Goal: Task Accomplishment & Management: Manage account settings

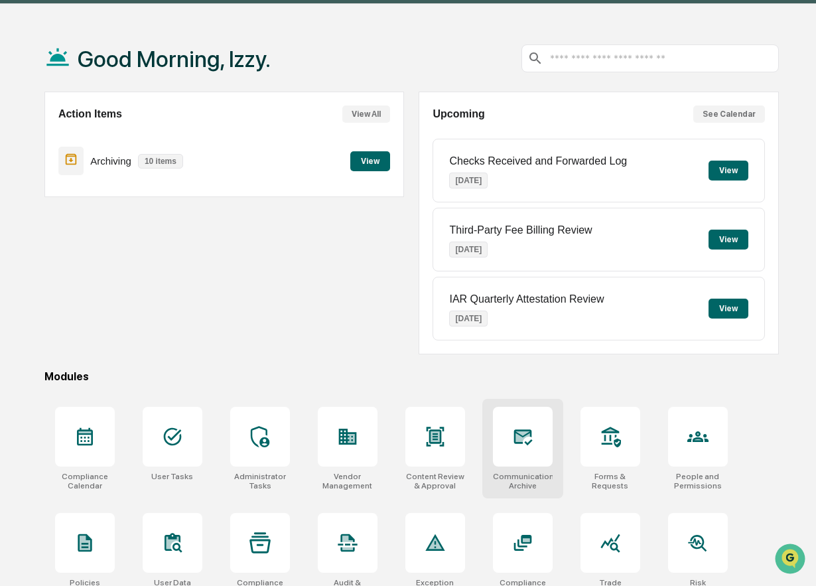
scroll to position [44, 0]
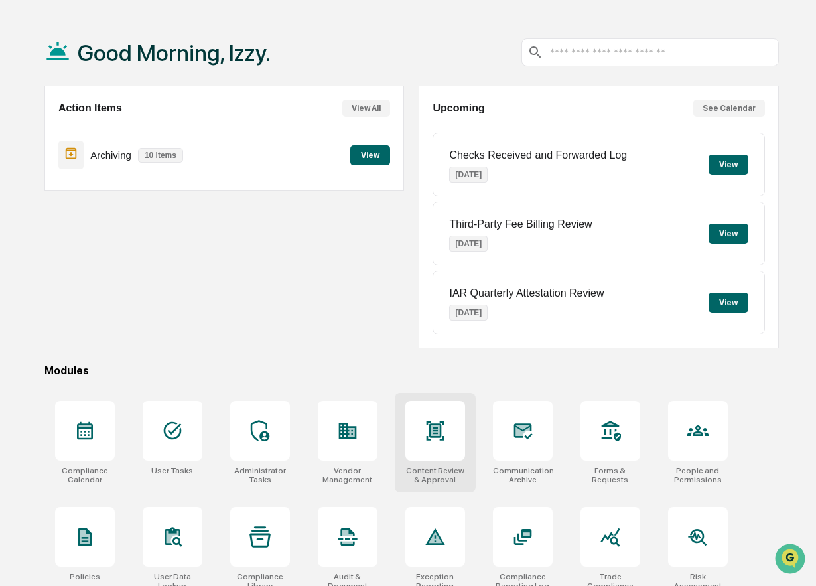
click at [443, 456] on div at bounding box center [436, 431] width 60 height 60
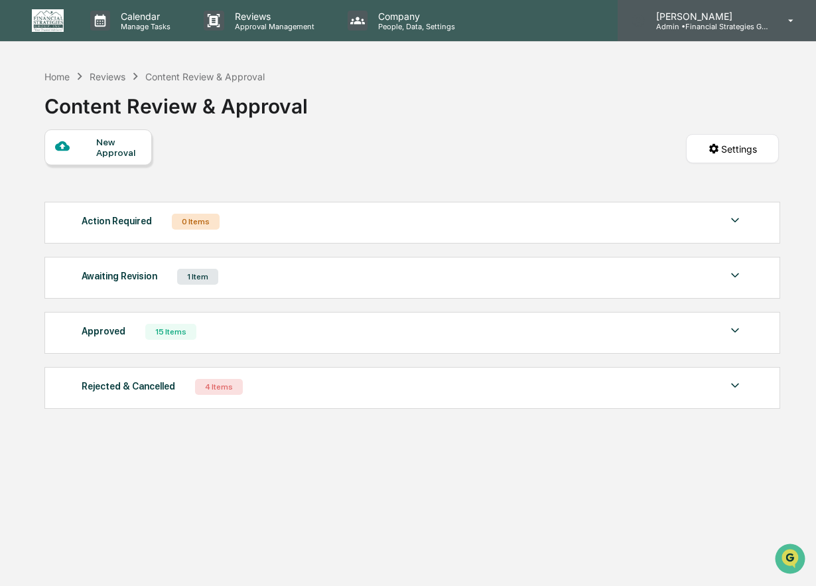
click at [712, 24] on p "Admin • Financial Strategies Group (FSG)" at bounding box center [707, 26] width 123 height 9
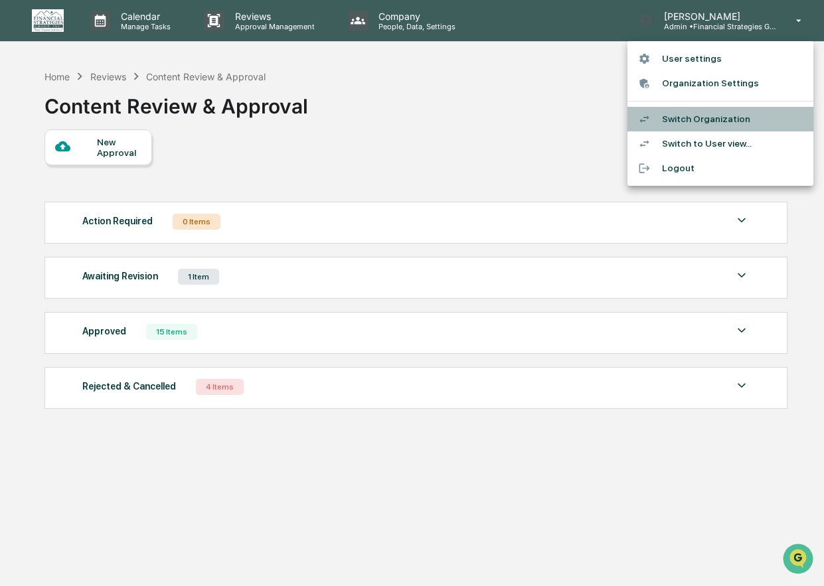
click at [717, 119] on li "Switch Organization" at bounding box center [720, 119] width 186 height 25
